Goal: Task Accomplishment & Management: Complete application form

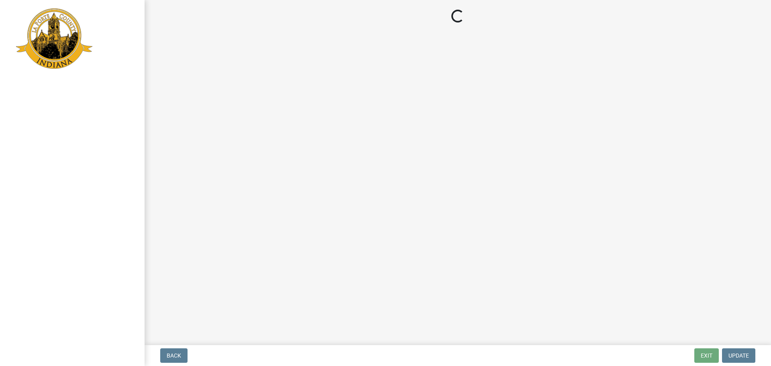
select select "MN"
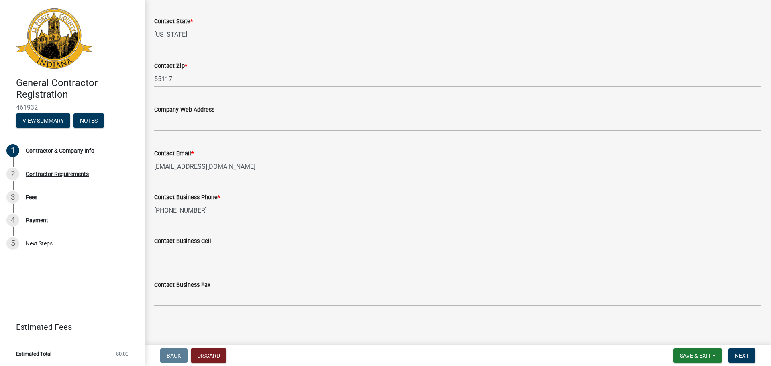
scroll to position [358, 0]
click at [735, 352] on span "Next" at bounding box center [742, 355] width 14 height 6
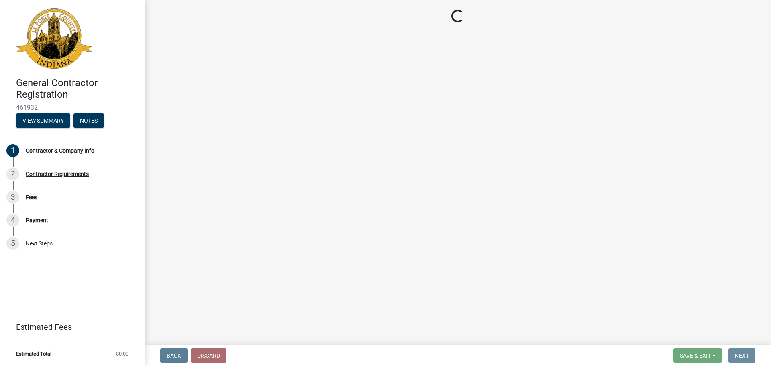
scroll to position [0, 0]
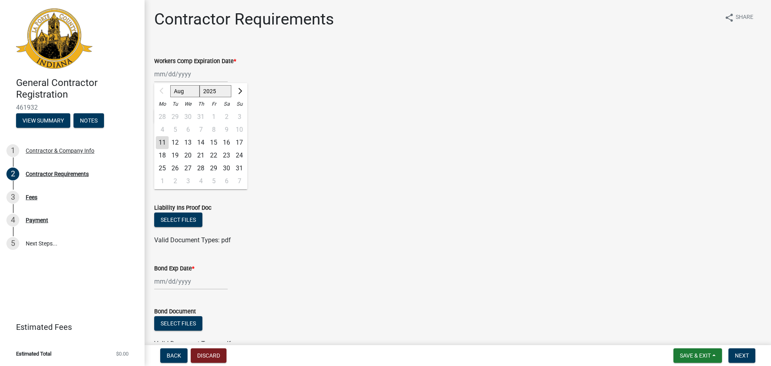
click at [157, 73] on div "Aug Sep Oct Nov [DATE] 2026 2027 2028 2029 2030 2031 2032 2033 2034 2035 2036 2…" at bounding box center [190, 74] width 73 height 16
click at [191, 89] on select "Aug Sep Oct Nov Dec" at bounding box center [184, 91] width 29 height 12
click at [210, 93] on select "2025 2026 2027 2028 2029 2030 2031 2032 2033 2034 2035 2036 2037 2038 2039 2040…" at bounding box center [216, 91] width 32 height 12
select select "2026"
click at [200, 85] on select "2025 2026 2027 2028 2029 2030 2031 2032 2033 2034 2035 2036 2037 2038 2039 2040…" at bounding box center [216, 91] width 32 height 12
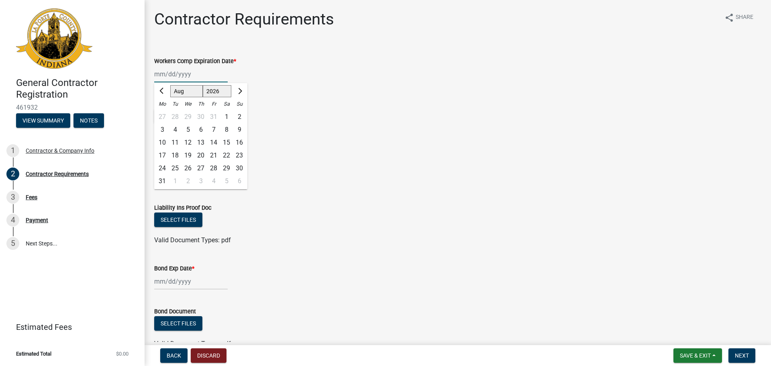
click at [188, 93] on select "Jan Feb Mar Apr May Jun [DATE] Aug Sep Oct Nov Dec" at bounding box center [186, 91] width 33 height 12
select select "2"
click at [170, 85] on select "Jan Feb Mar Apr May Jun [DATE] Aug Sep Oct Nov Dec" at bounding box center [186, 91] width 33 height 12
click at [224, 168] on div "28" at bounding box center [226, 168] width 13 height 13
type input "[DATE]"
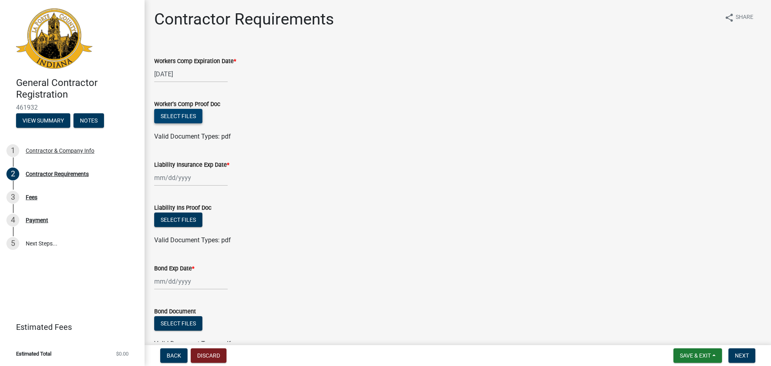
click at [173, 119] on button "Select files" at bounding box center [178, 116] width 48 height 14
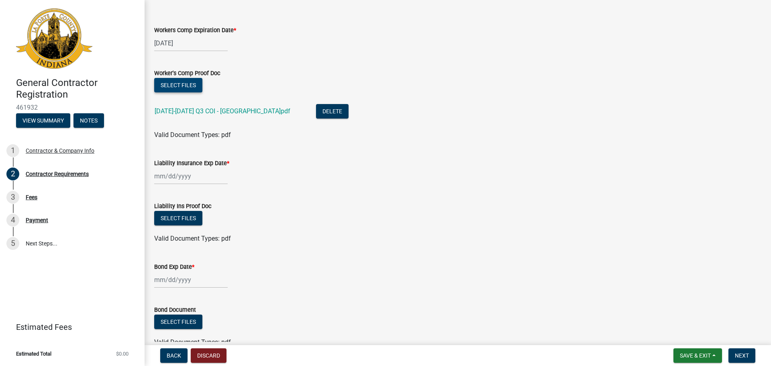
scroll to position [40, 0]
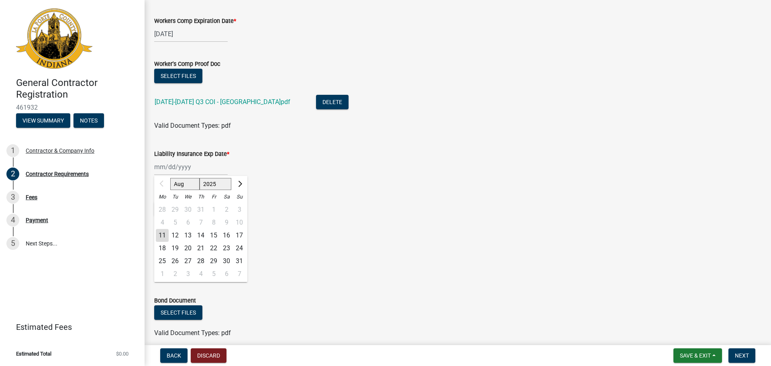
click at [155, 164] on div "Aug Sep Oct Nov [DATE] 2026 2027 2028 2029 2030 2031 2032 2033 2034 2035 2036 2…" at bounding box center [190, 167] width 73 height 16
click at [181, 184] on select "Aug Sep Oct Nov Dec" at bounding box center [184, 184] width 29 height 12
click at [209, 182] on select "2025 2026 2027 2028 2029 2030 2031 2032 2033 2034 2035 2036 2037 2038 2039 2040…" at bounding box center [216, 184] width 32 height 12
select select "2026"
click at [200, 178] on select "2025 2026 2027 2028 2029 2030 2031 2032 2033 2034 2035 2036 2037 2038 2039 2040…" at bounding box center [216, 184] width 32 height 12
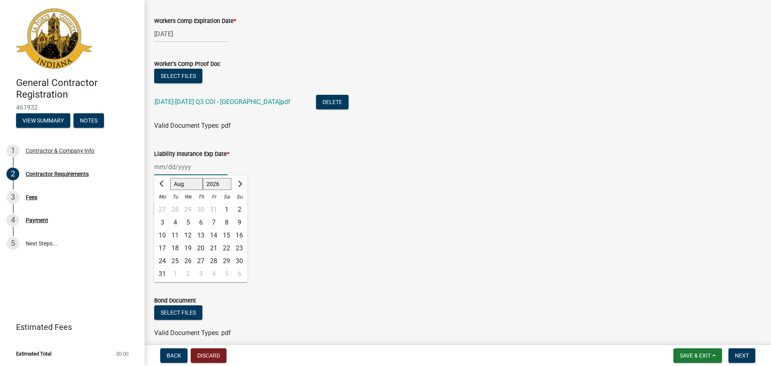
click at [188, 188] on select "Jan Feb Mar Apr May Jun [DATE] Aug Sep Oct Nov Dec" at bounding box center [186, 184] width 33 height 12
select select "2"
click at [170, 178] on select "Jan Feb Mar Apr May Jun [DATE] Aug Sep Oct Nov Dec" at bounding box center [186, 184] width 33 height 12
click at [224, 258] on div "28" at bounding box center [226, 261] width 13 height 13
type input "[DATE]"
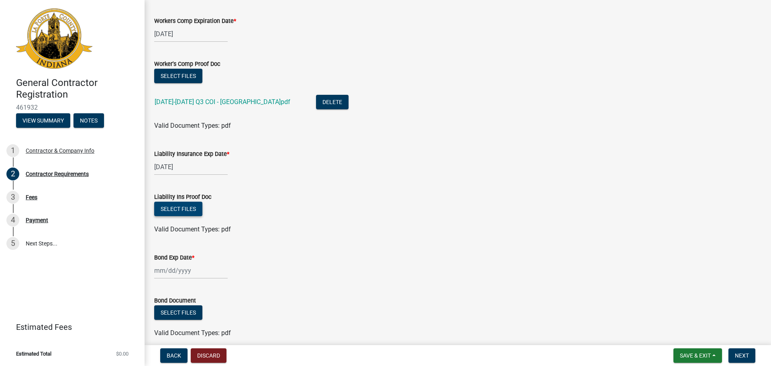
click at [176, 204] on button "Select files" at bounding box center [178, 209] width 48 height 14
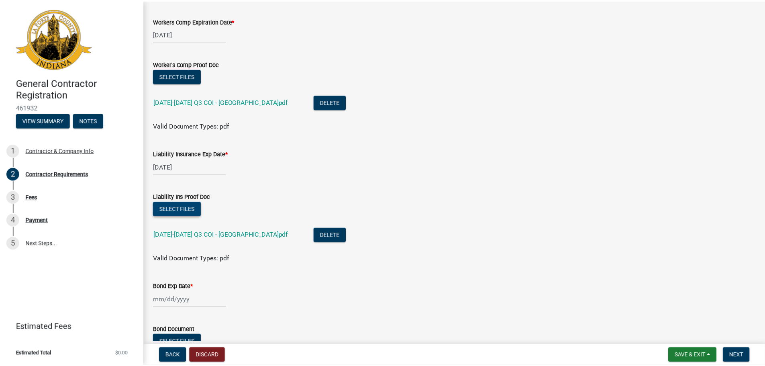
scroll to position [104, 0]
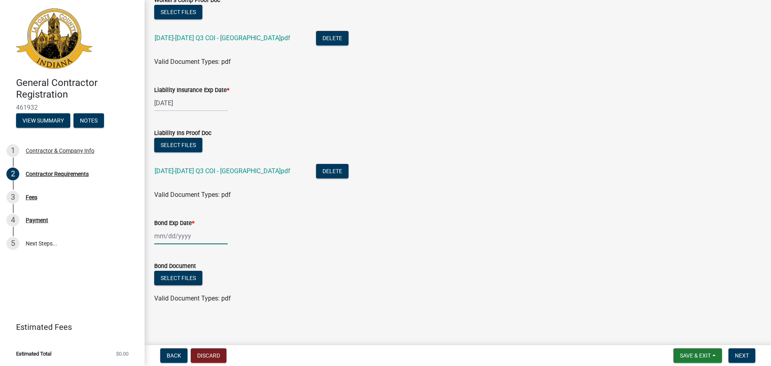
click at [158, 235] on div at bounding box center [190, 236] width 73 height 16
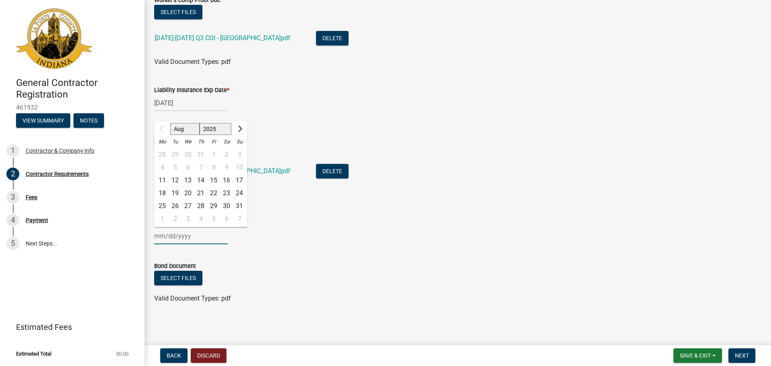
click at [191, 132] on select "Aug Sep Oct Nov Dec" at bounding box center [184, 129] width 29 height 12
click at [212, 133] on select "2025 2026 2027 2028 2029 2030 2031 2032 2033 2034 2035 2036 2037 2038 2039 2040…" at bounding box center [216, 129] width 32 height 12
select select "2026"
click at [200, 123] on select "2025 2026 2027 2028 2029 2030 2031 2032 2033 2034 2035 2036 2037 2038 2039 2040…" at bounding box center [216, 129] width 32 height 12
click at [194, 132] on select "Jan Feb Mar Apr May Jun [DATE] Aug Sep Oct Nov Dec" at bounding box center [186, 129] width 33 height 12
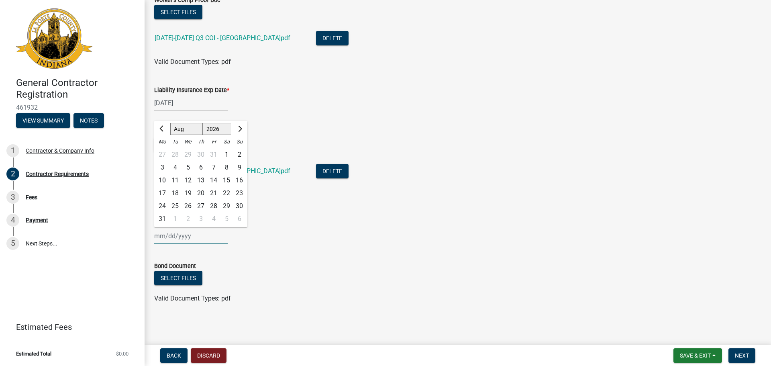
select select "7"
click at [170, 123] on select "Jan Feb Mar Apr May Jun [DATE] Aug Sep Oct Nov Dec" at bounding box center [186, 129] width 33 height 12
click at [240, 152] on div "5" at bounding box center [239, 154] width 13 height 13
type input "[DATE]"
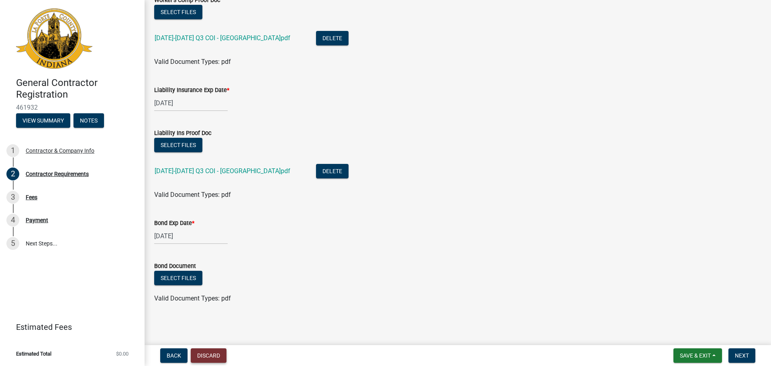
click at [204, 349] on button "Discard" at bounding box center [209, 355] width 36 height 14
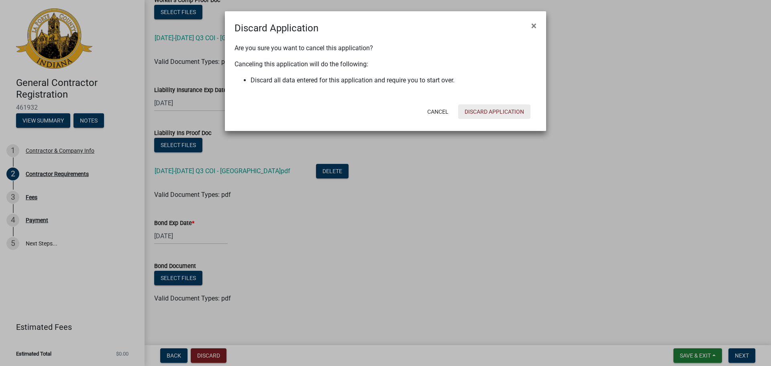
click at [478, 107] on button "Discard Application" at bounding box center [494, 111] width 72 height 14
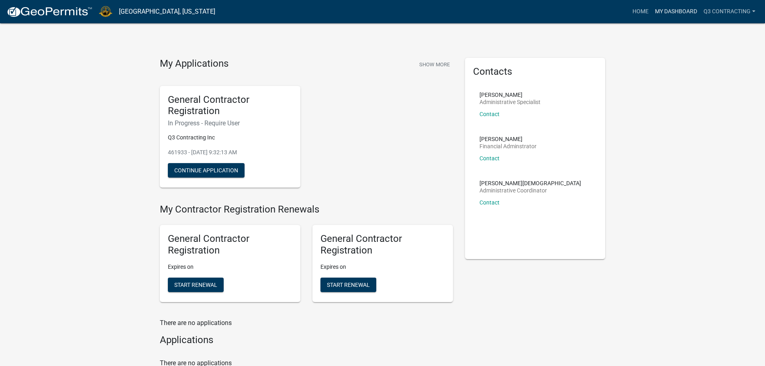
click at [675, 15] on link "My Dashboard" at bounding box center [676, 11] width 49 height 15
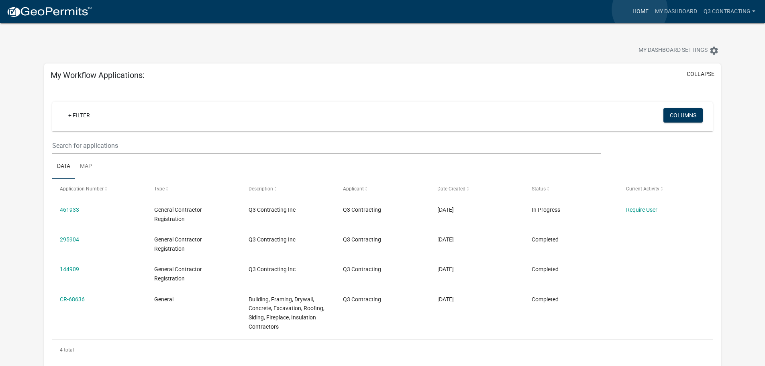
click at [640, 10] on link "Home" at bounding box center [640, 11] width 22 height 15
